Goal: Transaction & Acquisition: Subscribe to service/newsletter

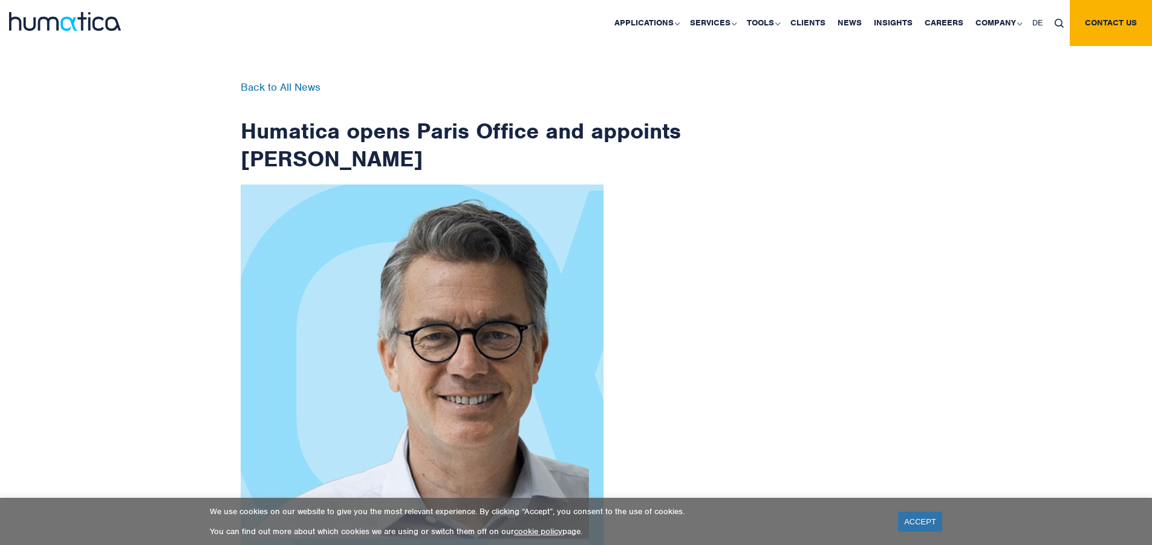
scroll to position [1929, 0]
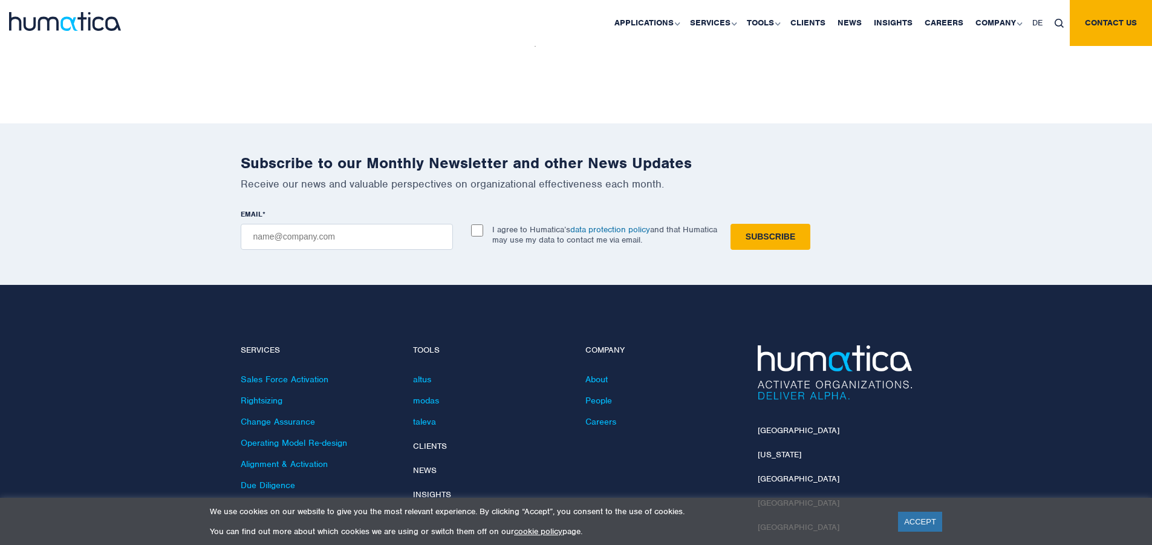
checkbox input "true"
type input "[EMAIL_ADDRESS][DOMAIN_NAME]"
click at [730, 224] on input "Subscribe" at bounding box center [770, 237] width 80 height 26
